Goal: Information Seeking & Learning: Learn about a topic

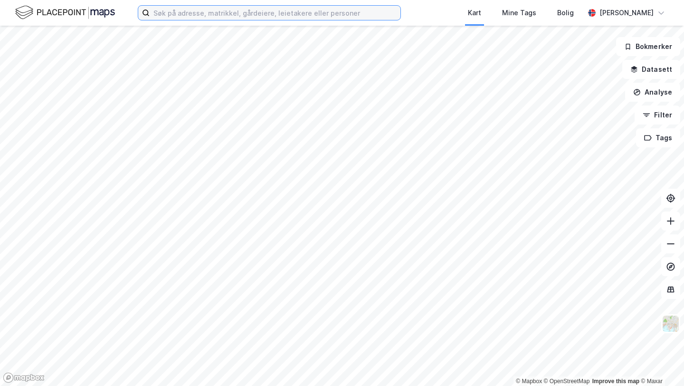
click at [223, 15] on input at bounding box center [275, 13] width 251 height 14
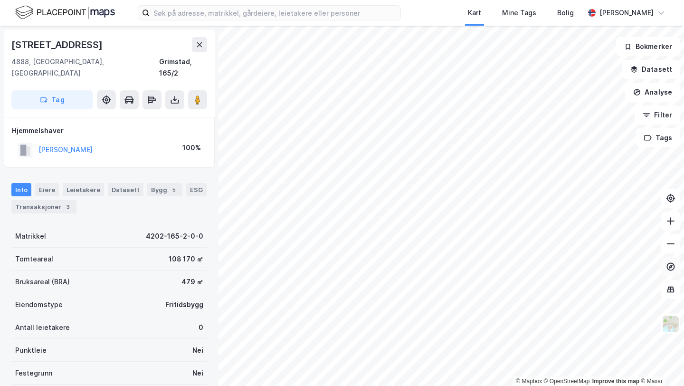
click at [666, 265] on icon at bounding box center [670, 266] width 9 height 9
click at [0, 0] on button "[PERSON_NAME]" at bounding box center [0, 0] width 0 height 0
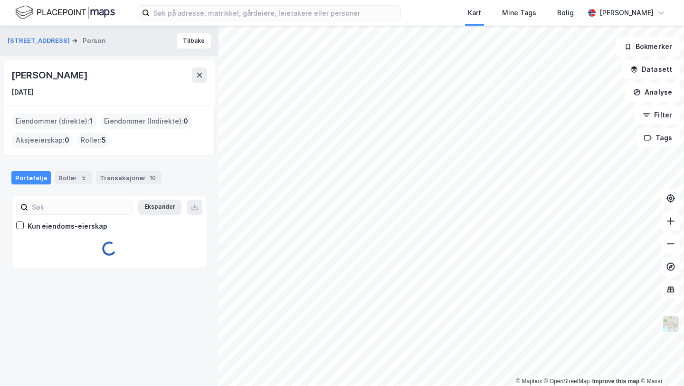
click at [61, 76] on div "[PERSON_NAME]" at bounding box center [50, 74] width 78 height 15
